Goal: Browse casually: Explore the website without a specific task or goal

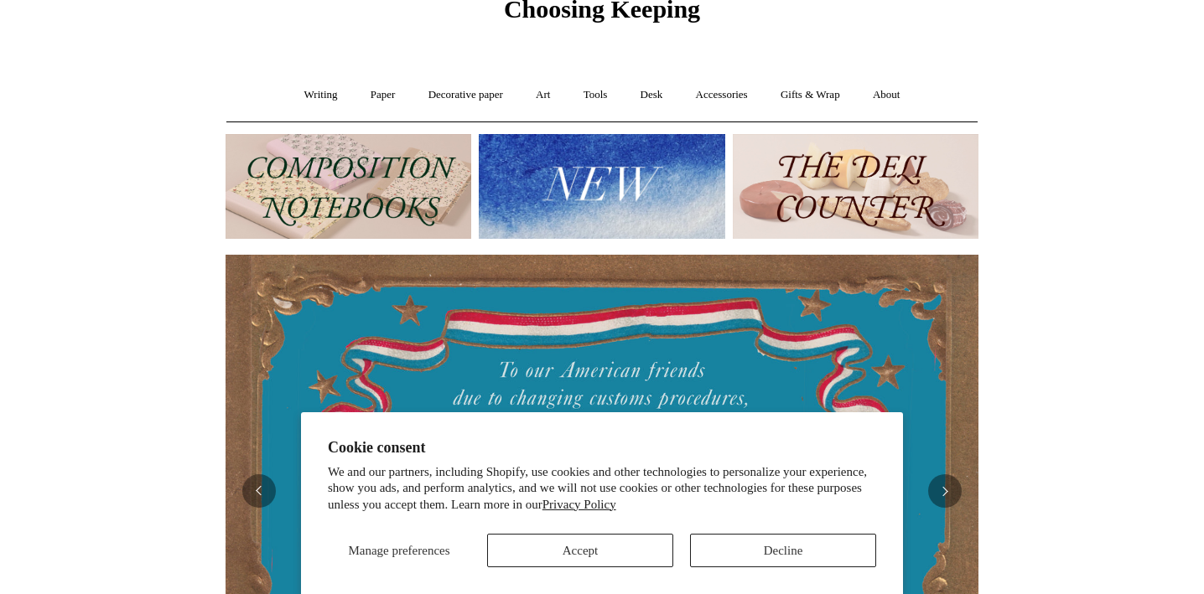
scroll to position [80, 0]
click at [745, 555] on button "Decline" at bounding box center [783, 551] width 186 height 34
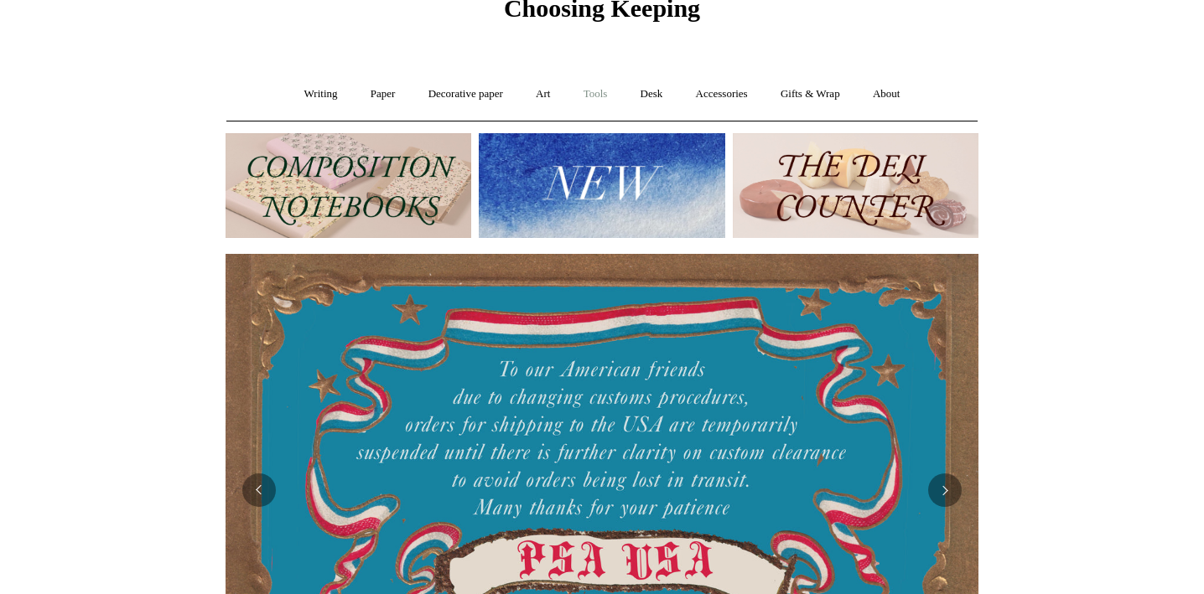
click at [599, 93] on link "Tools +" at bounding box center [595, 94] width 54 height 44
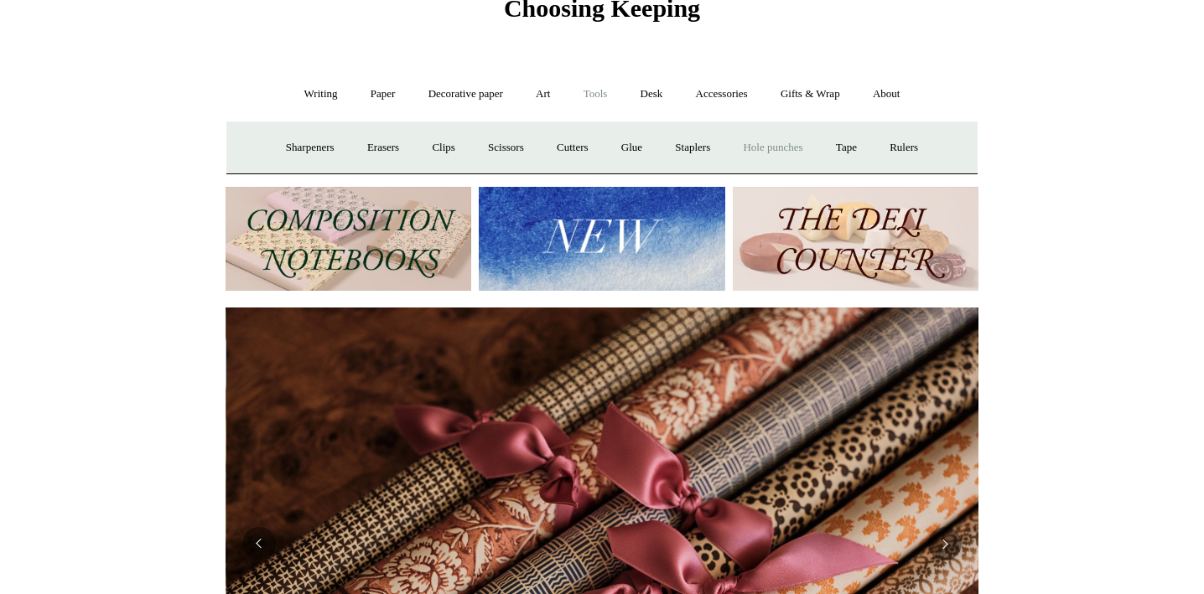
scroll to position [0, 1506]
click at [858, 145] on link "Tape +" at bounding box center [846, 148] width 51 height 44
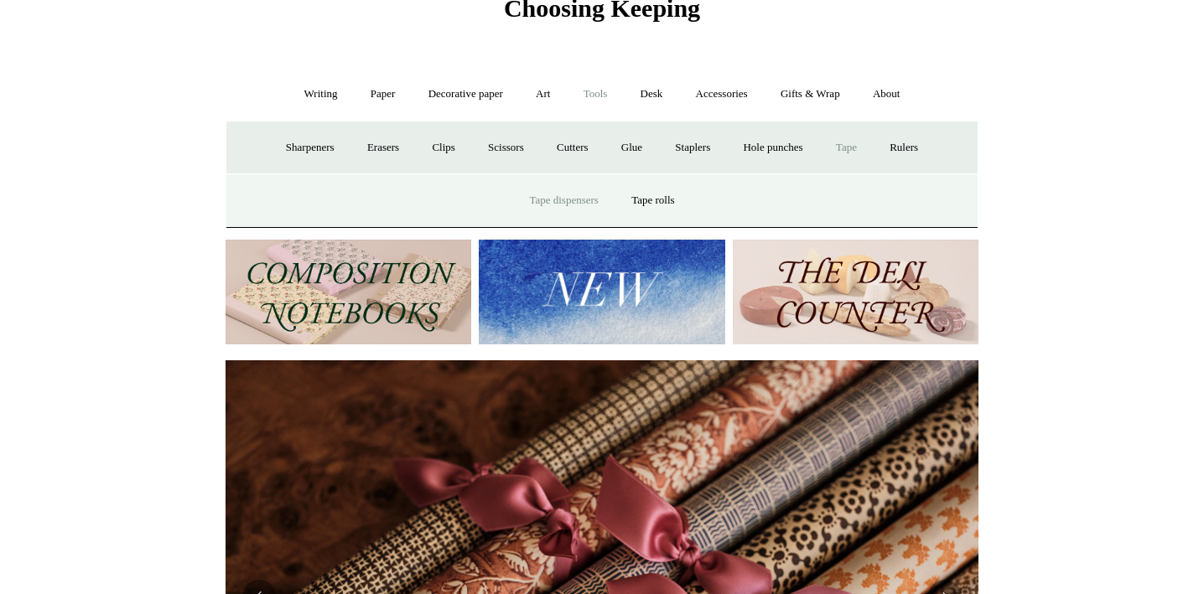
click at [581, 200] on link "Tape dispensers" at bounding box center [563, 201] width 99 height 44
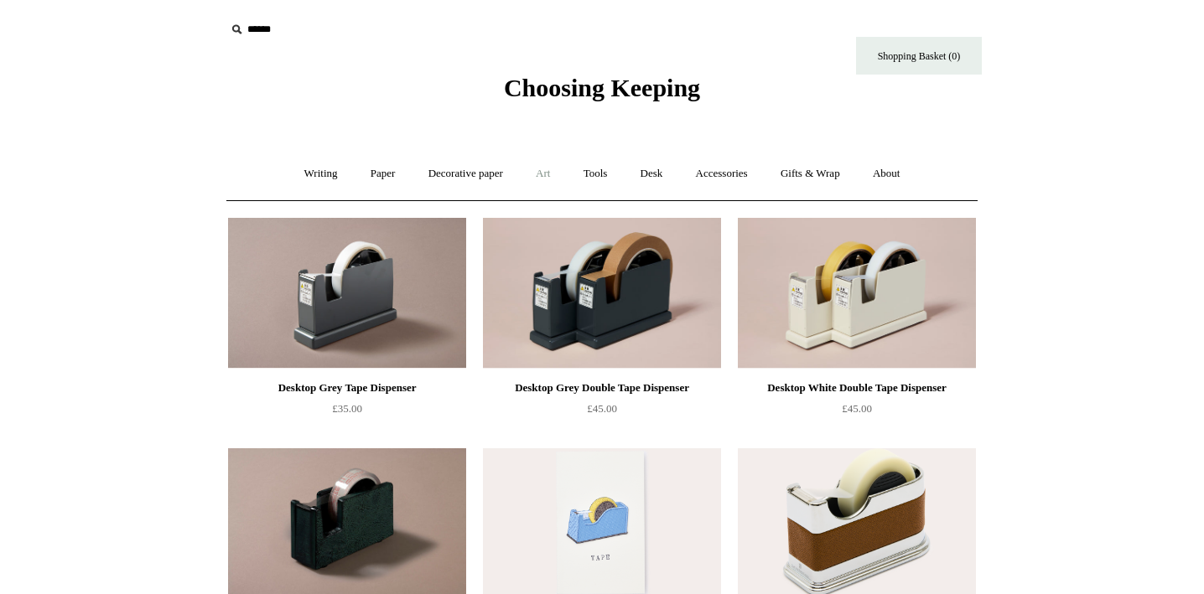
click at [540, 174] on link "Art +" at bounding box center [543, 174] width 44 height 44
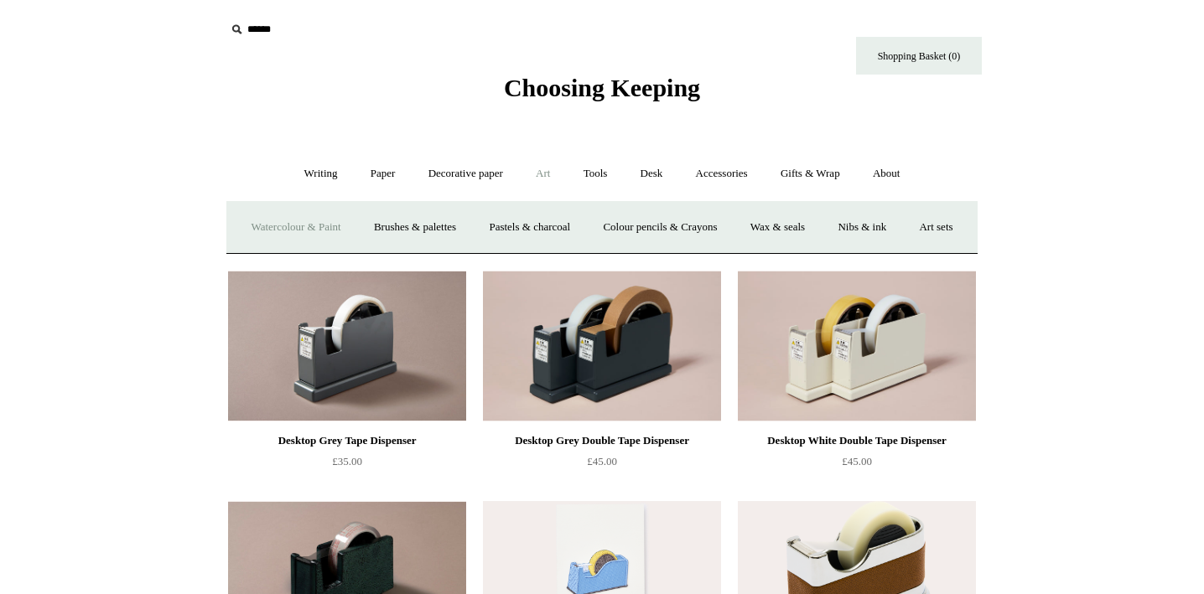
click at [334, 224] on link "Watercolour & Paint" at bounding box center [296, 227] width 120 height 44
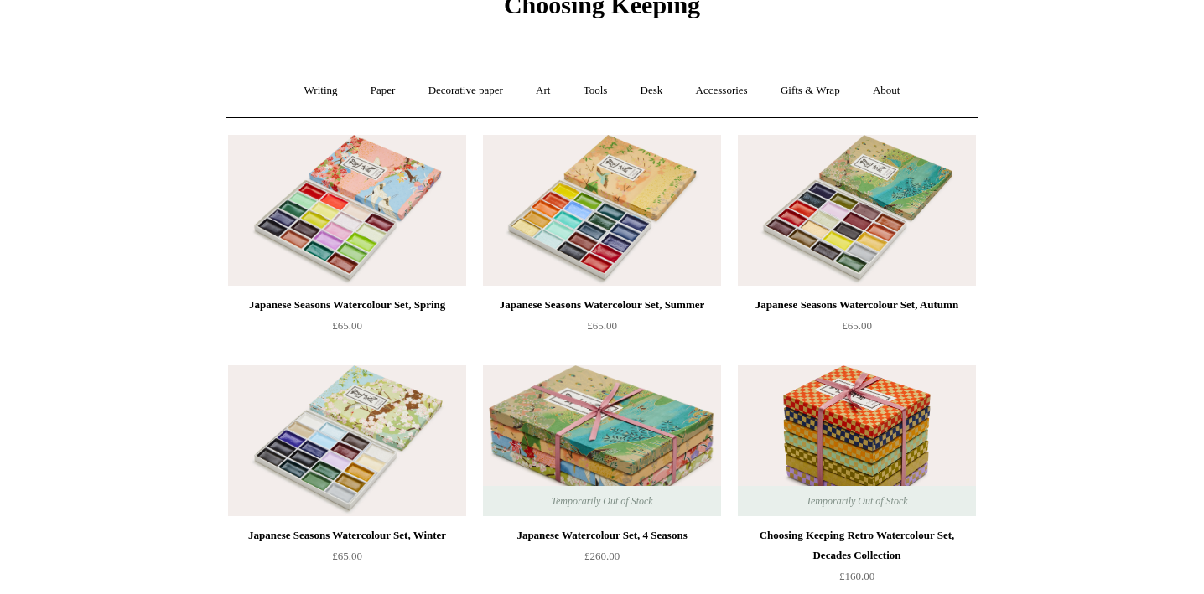
scroll to position [86, 0]
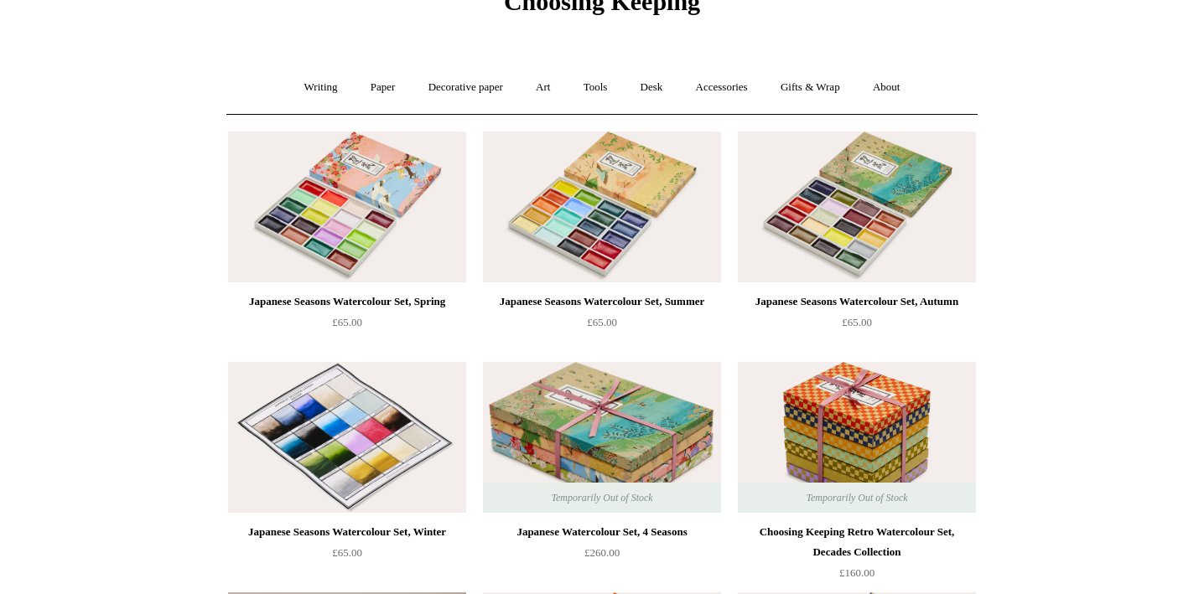
click at [301, 447] on img at bounding box center [347, 437] width 238 height 151
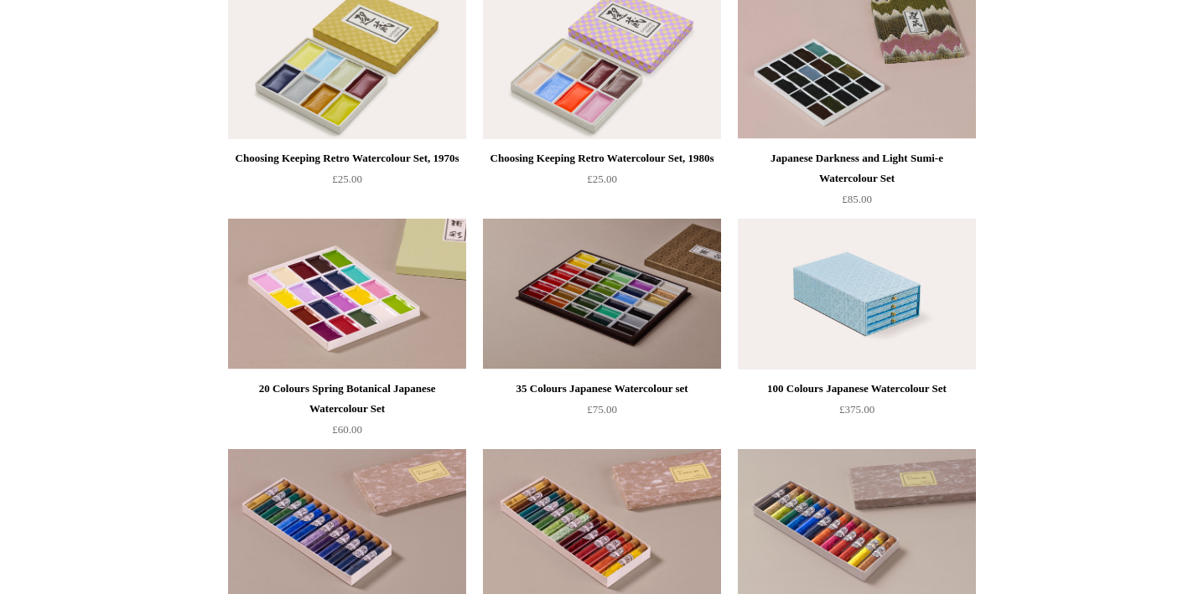
scroll to position [1155, 0]
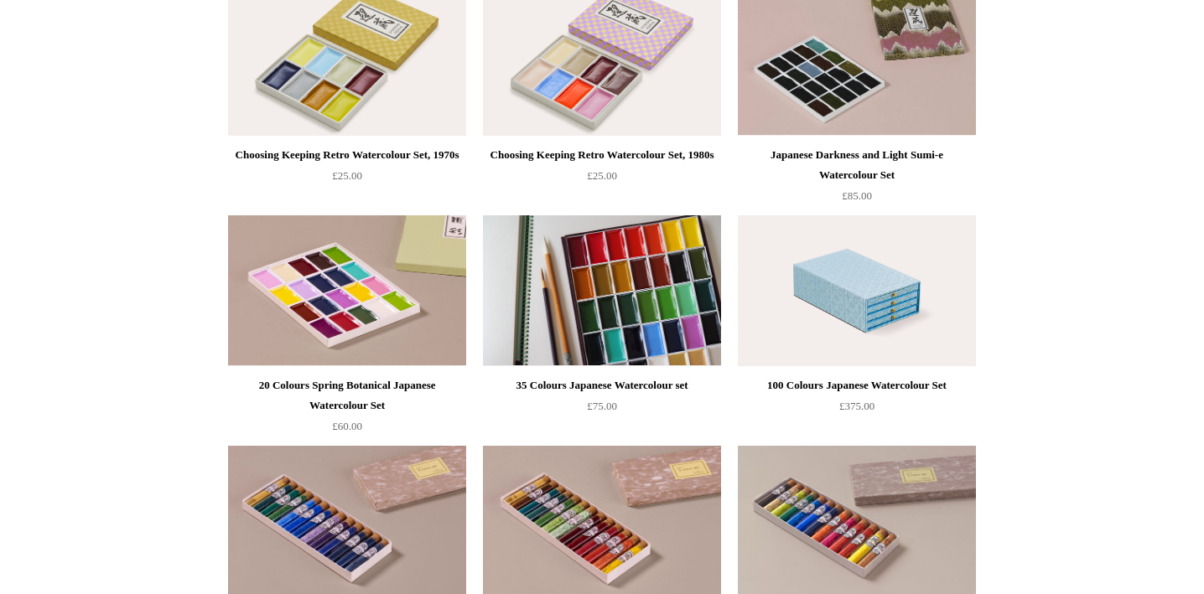
click at [641, 304] on img at bounding box center [602, 290] width 238 height 151
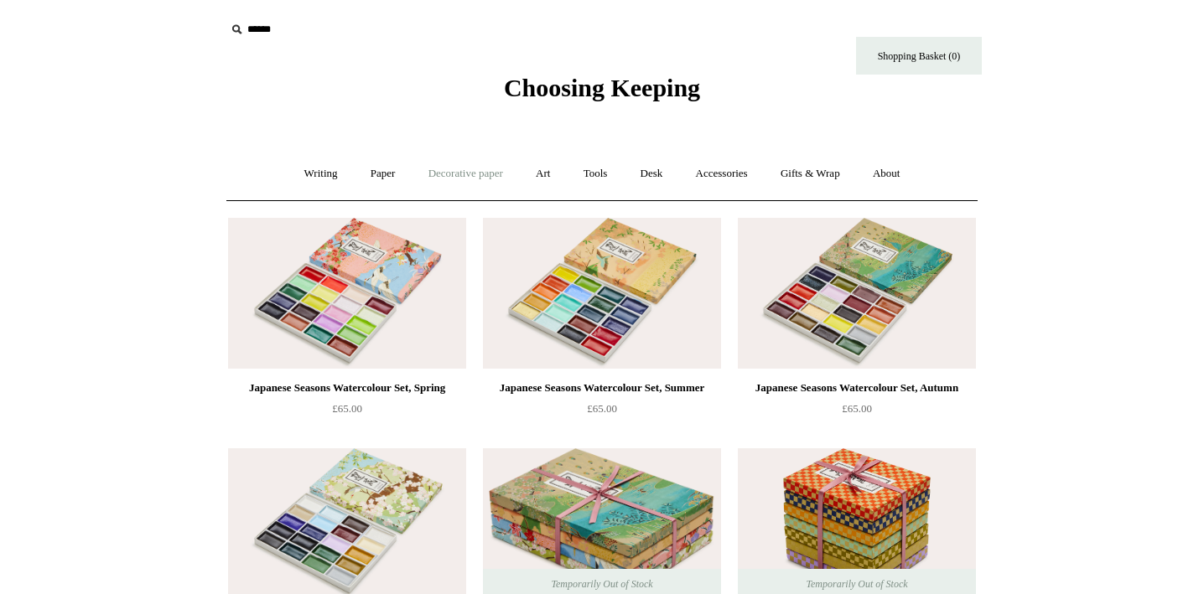
scroll to position [0, 0]
click at [313, 169] on link "Writing +" at bounding box center [321, 174] width 64 height 44
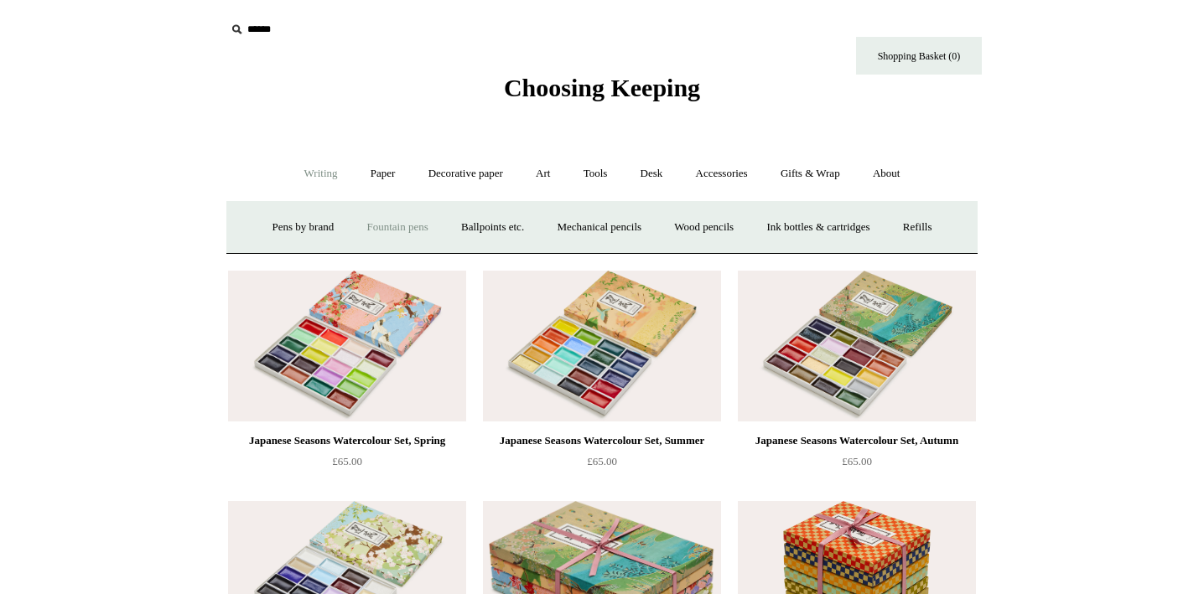
click at [384, 227] on link "Fountain pens +" at bounding box center [396, 227] width 91 height 44
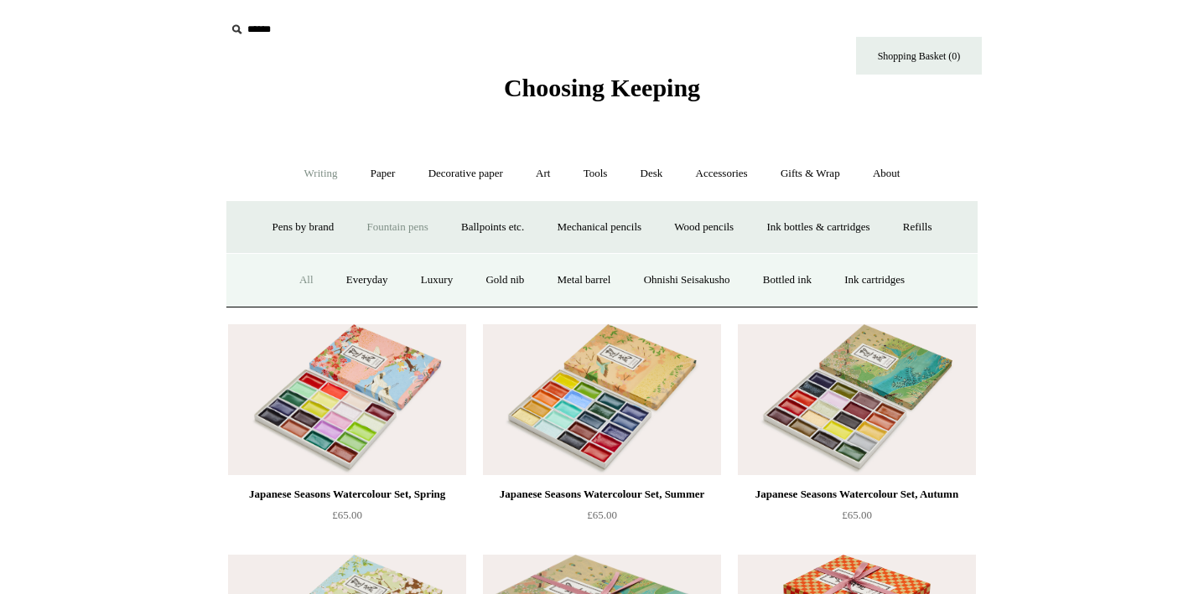
click at [298, 279] on link "All" at bounding box center [306, 280] width 44 height 44
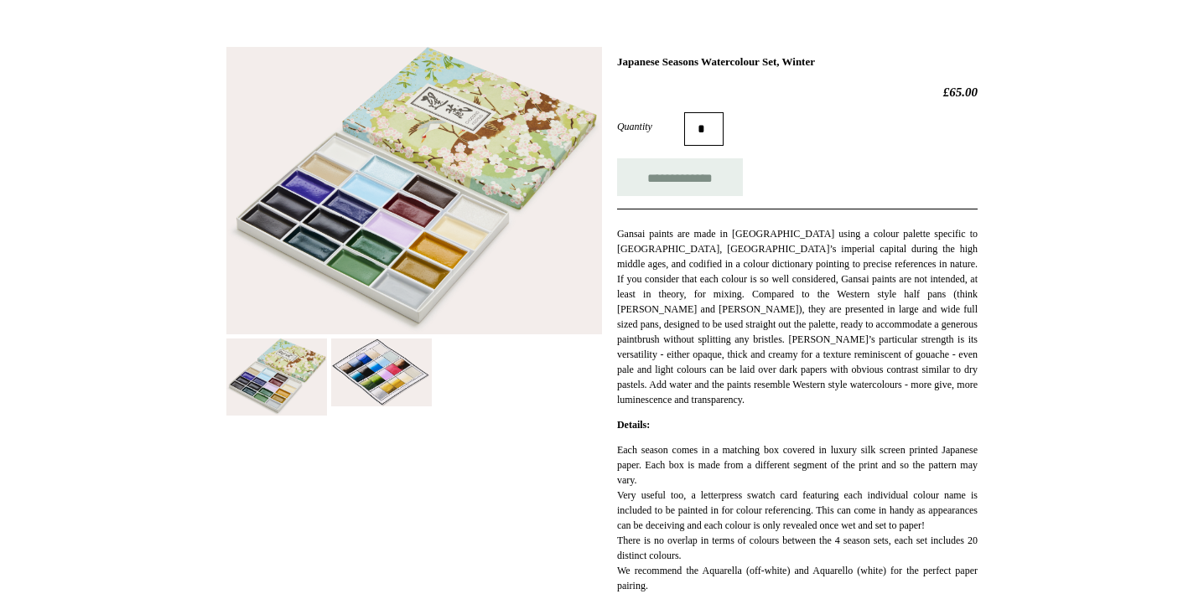
scroll to position [212, 0]
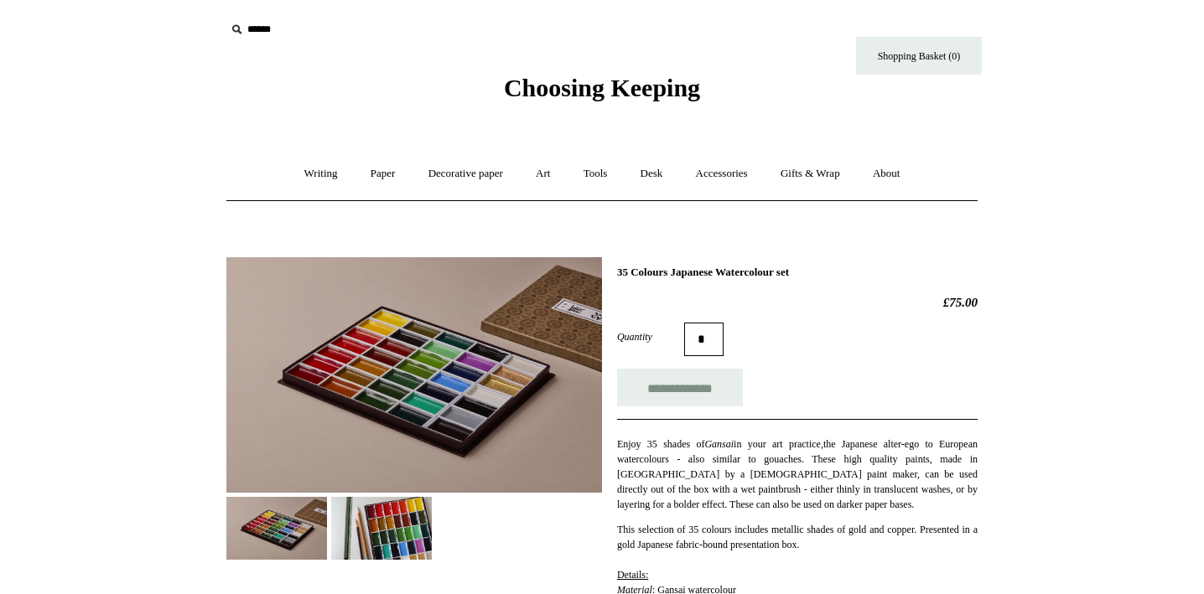
click at [384, 532] on img at bounding box center [381, 528] width 101 height 63
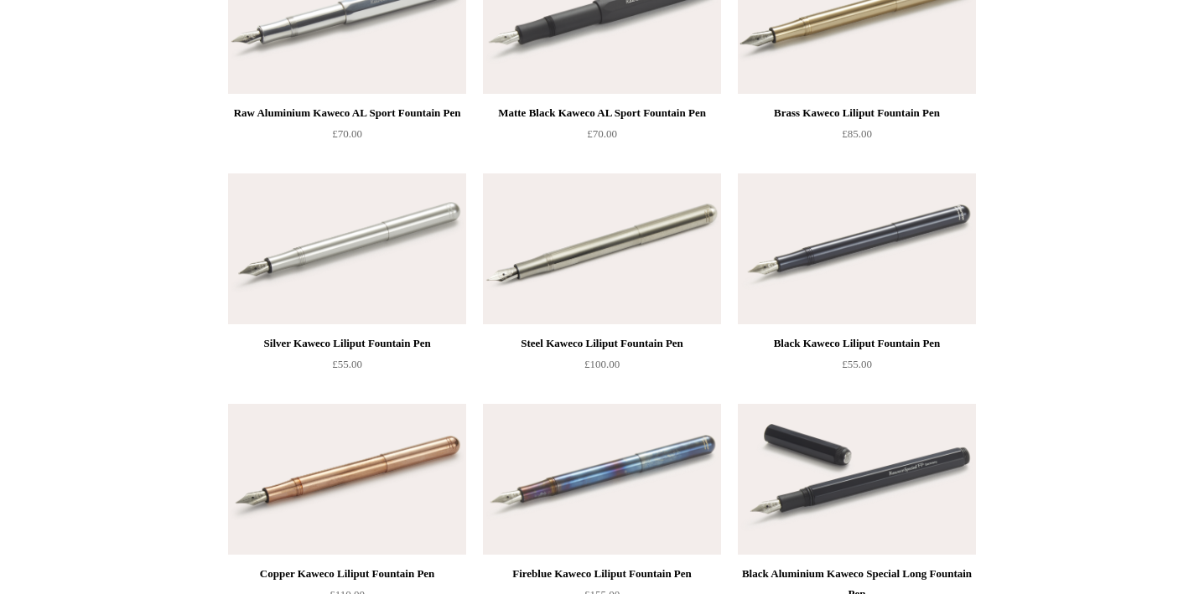
scroll to position [2819, 0]
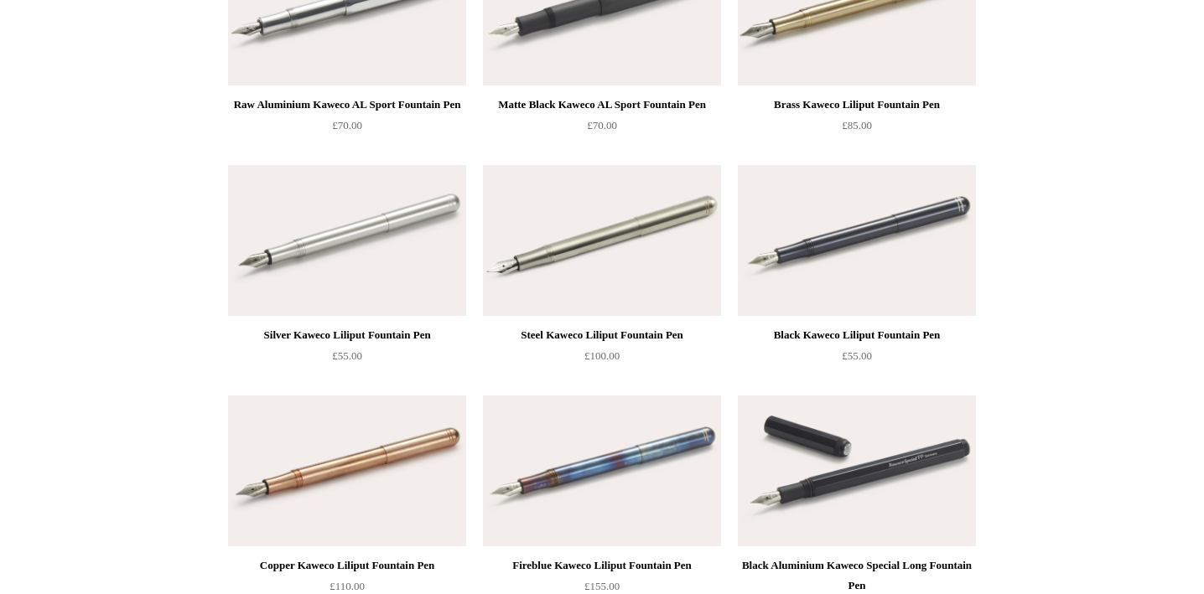
click at [373, 255] on img at bounding box center [347, 240] width 238 height 151
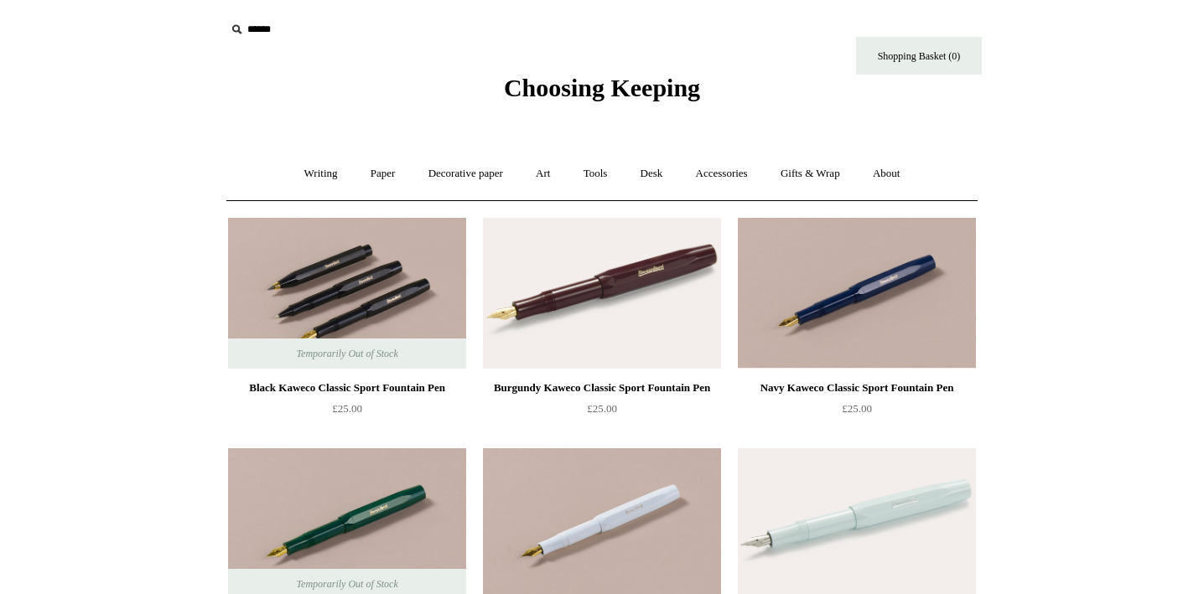
scroll to position [0, 0]
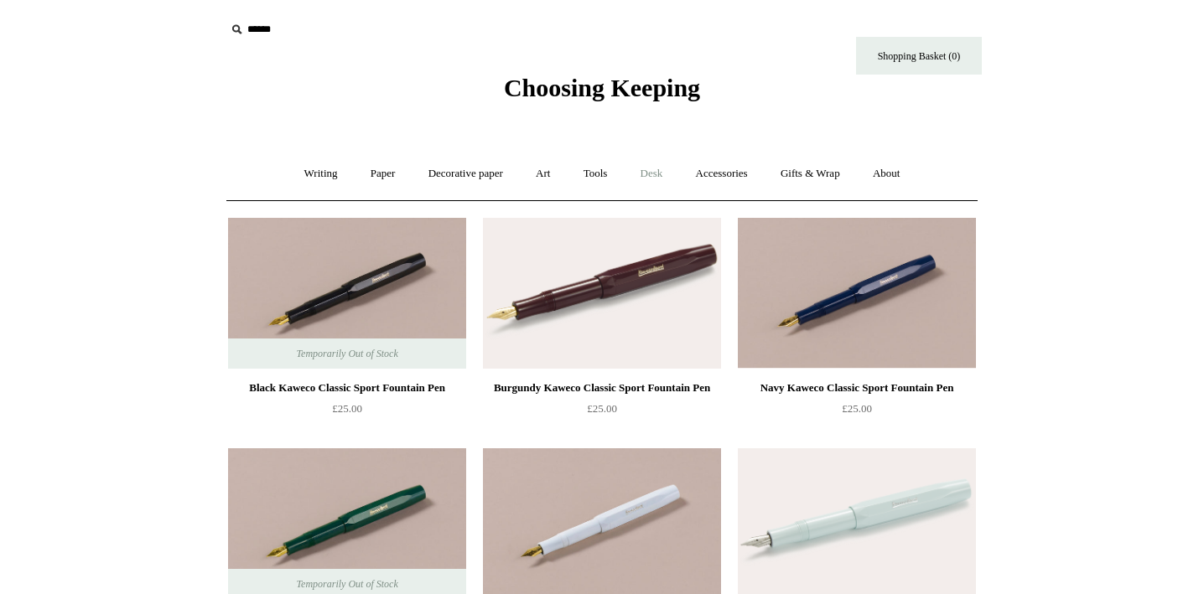
click at [655, 172] on link "Desk +" at bounding box center [651, 174] width 53 height 44
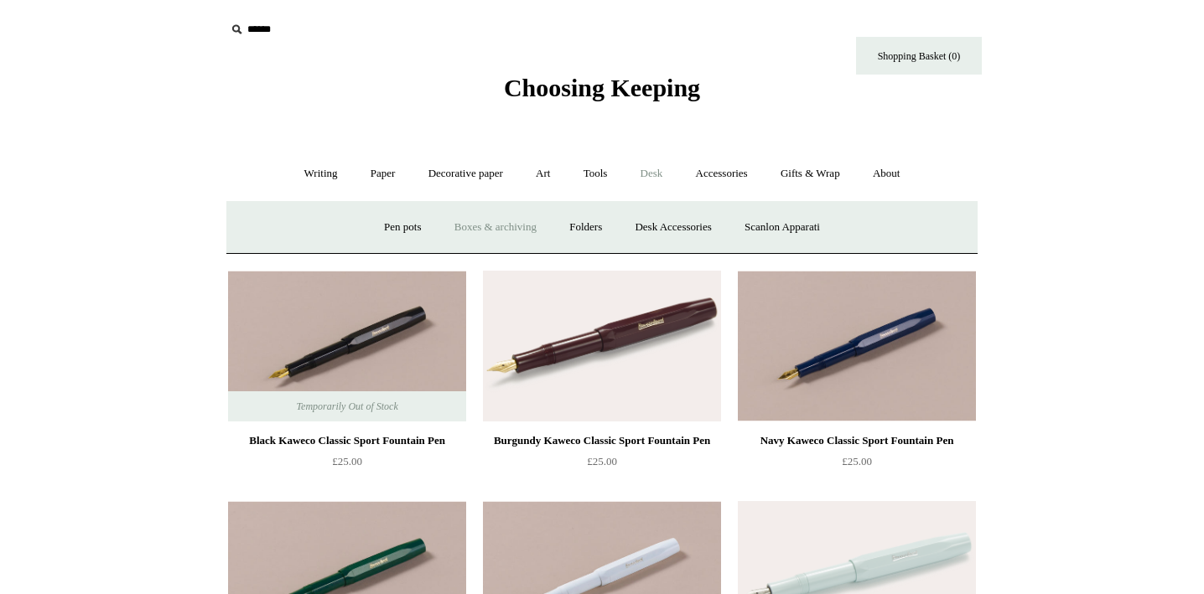
click at [509, 228] on link "Boxes & archiving" at bounding box center [495, 227] width 112 height 44
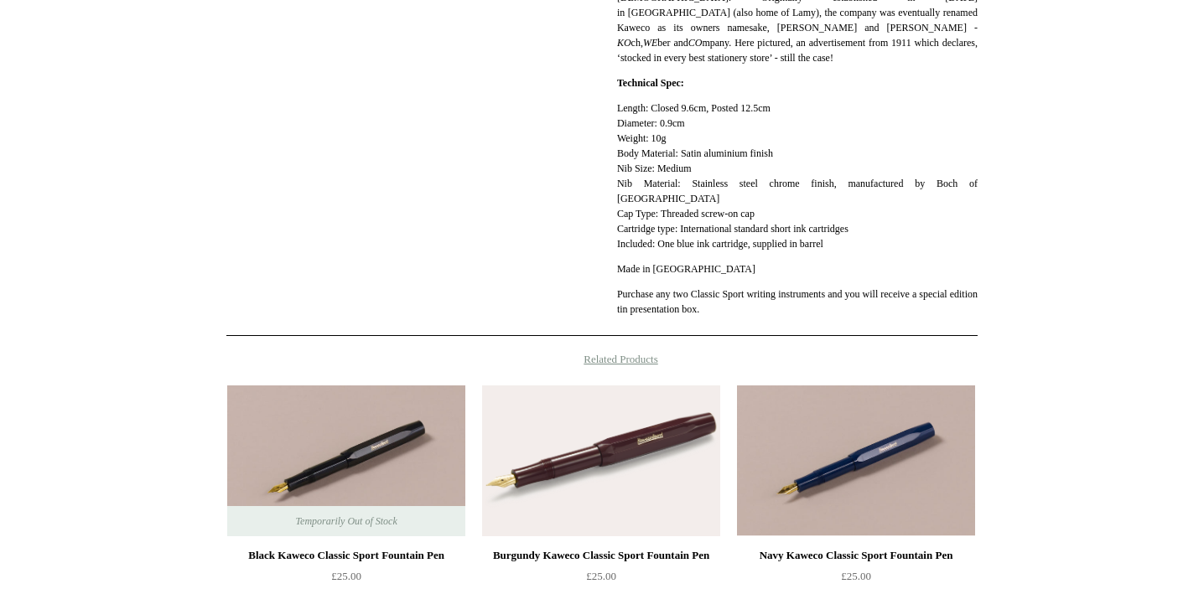
scroll to position [739, 0]
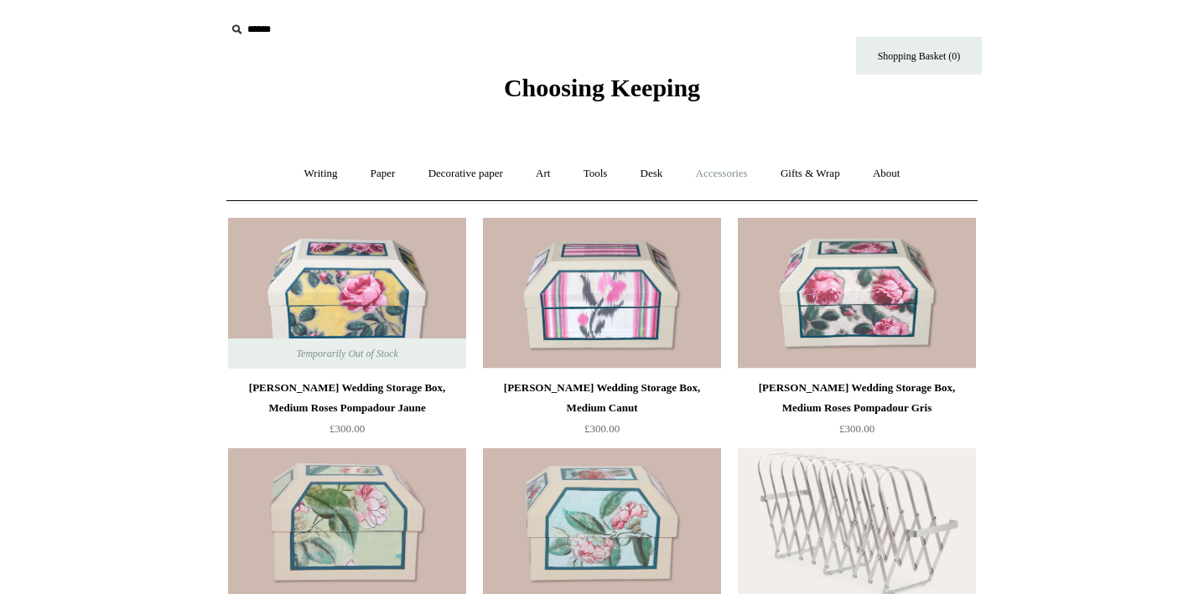
click at [724, 174] on link "Accessories +" at bounding box center [722, 174] width 82 height 44
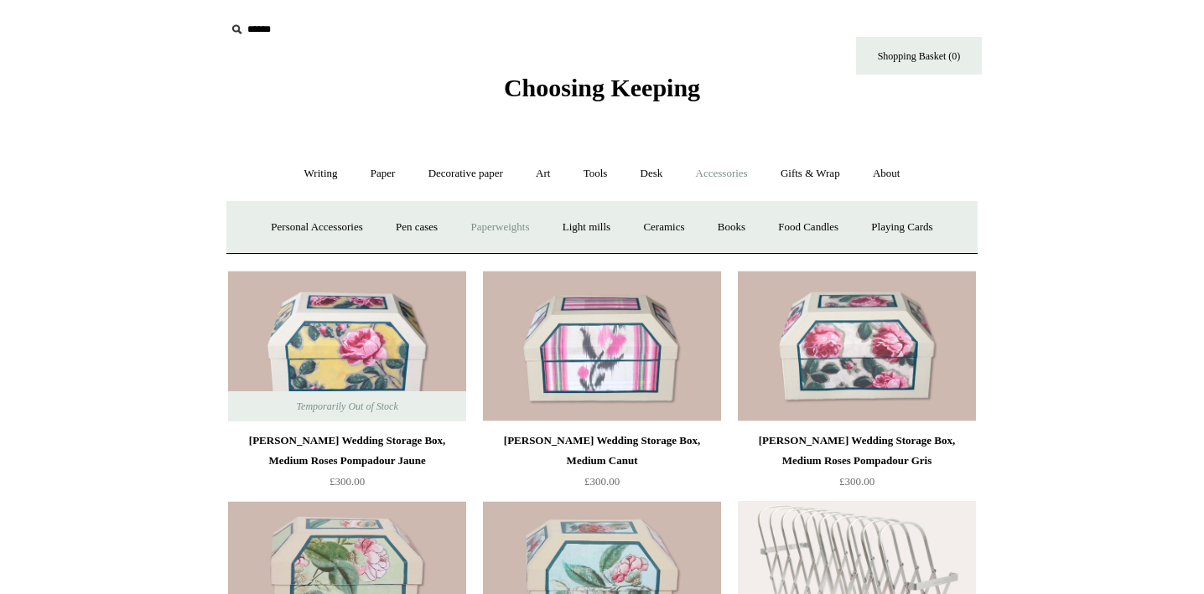
click at [493, 228] on link "Paperweights +" at bounding box center [499, 227] width 89 height 44
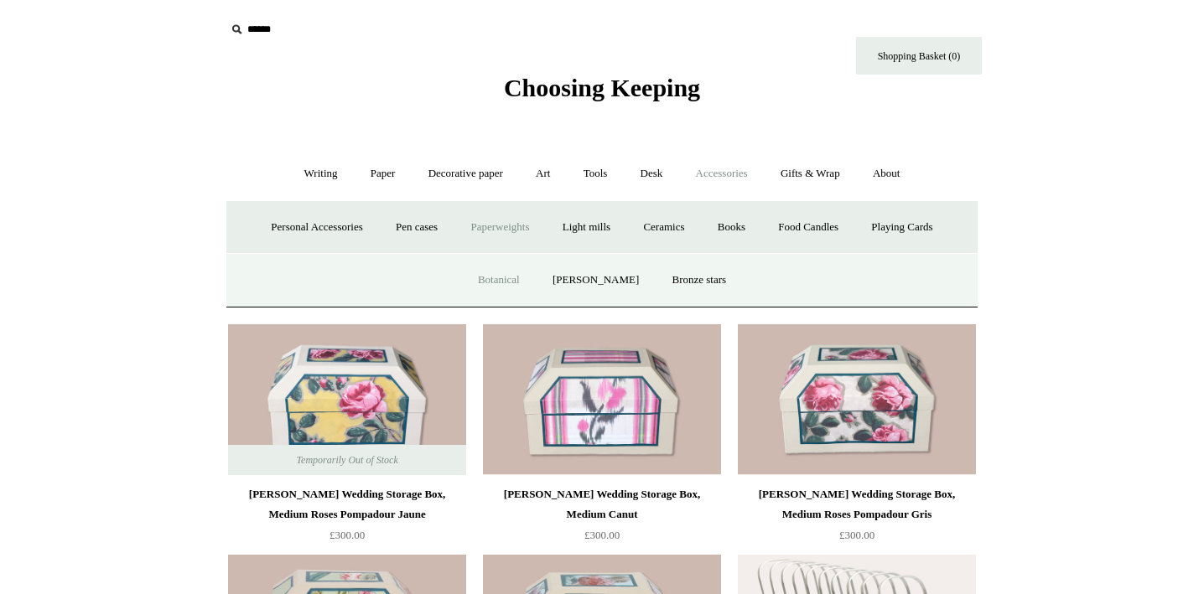
click at [508, 279] on link "Botanical" at bounding box center [499, 280] width 72 height 44
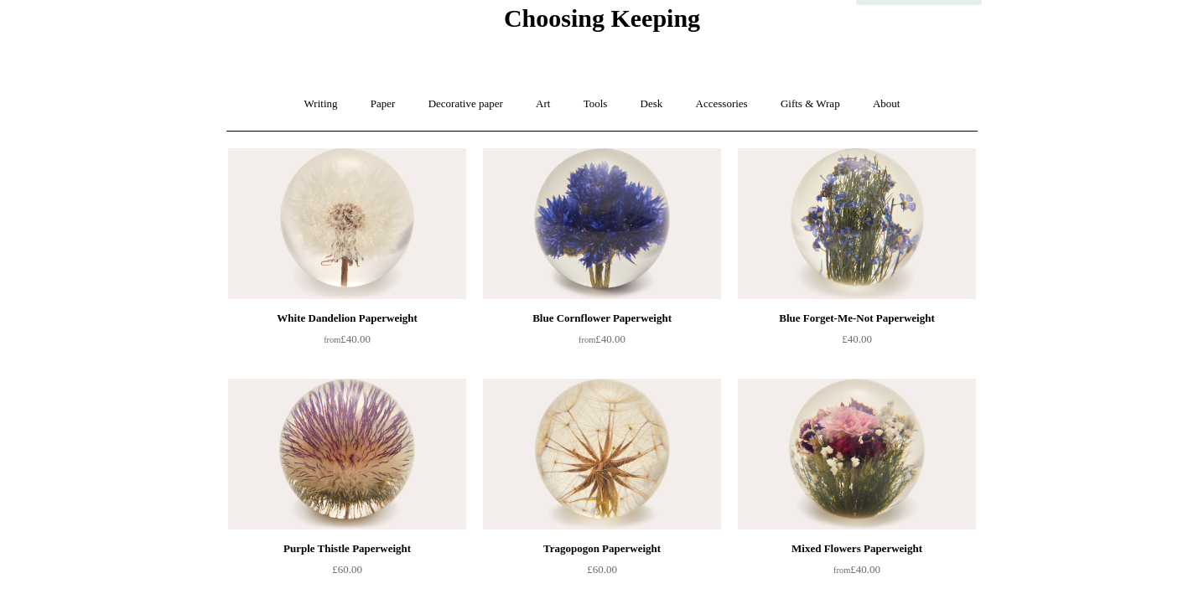
scroll to position [69, 0]
click at [617, 226] on img at bounding box center [602, 224] width 238 height 151
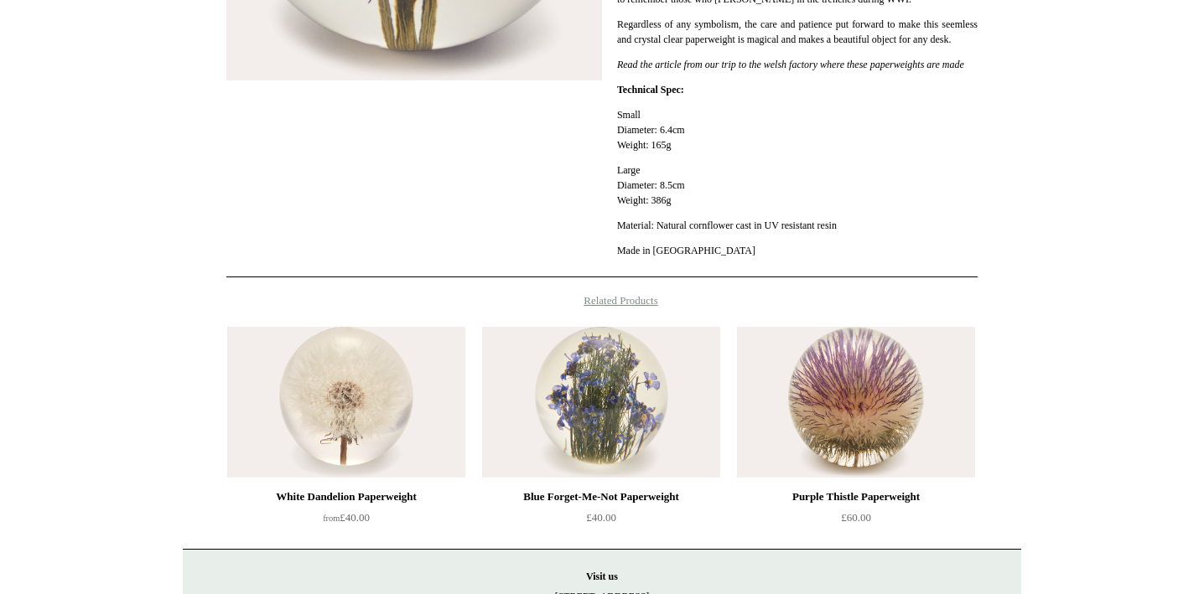
scroll to position [599, 0]
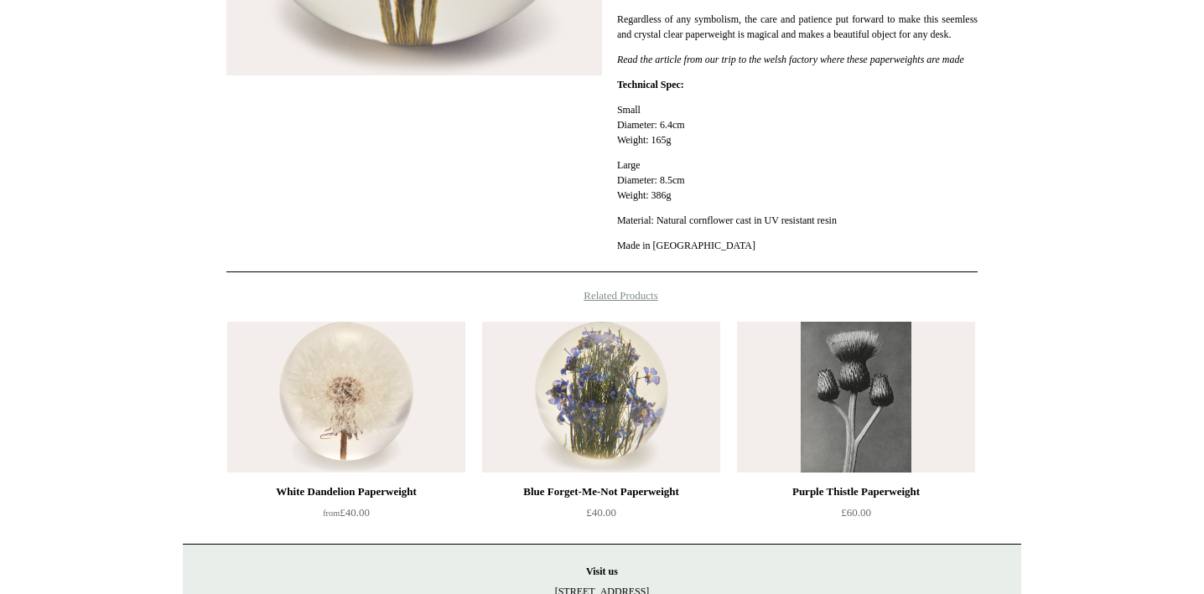
click at [856, 437] on img at bounding box center [856, 397] width 238 height 151
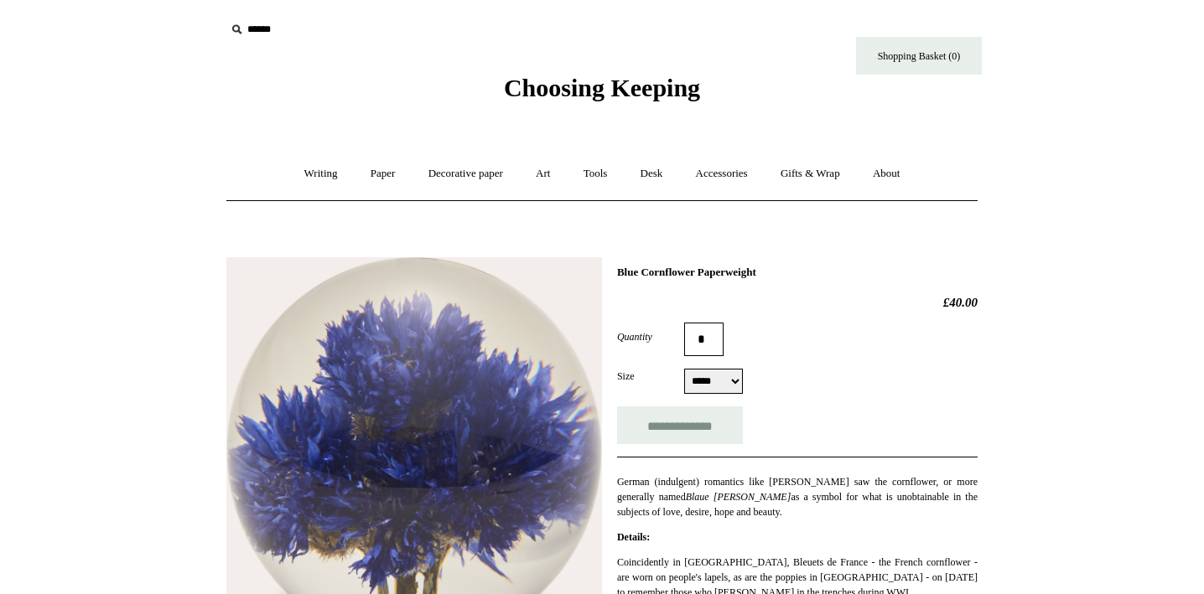
scroll to position [0, 0]
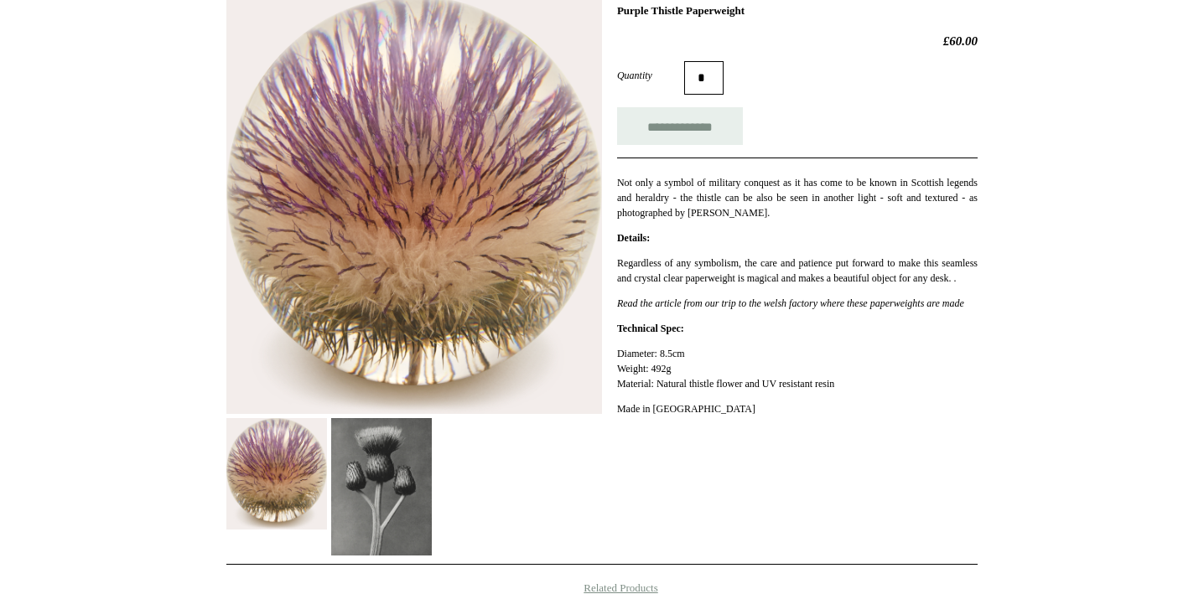
scroll to position [267, 0]
